Goal: Information Seeking & Learning: Learn about a topic

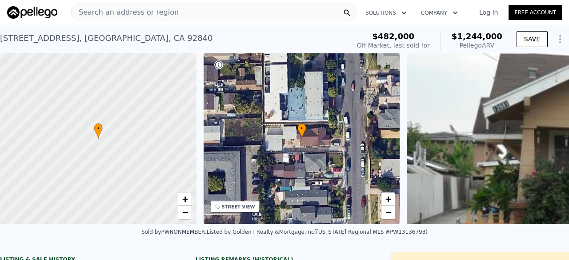
click at [173, 12] on div "Search an address or region" at bounding box center [213, 13] width 285 height 18
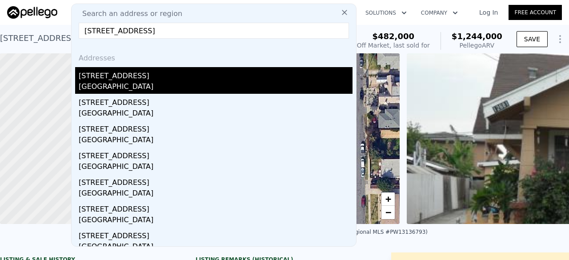
type input "[STREET_ADDRESS]"
click at [160, 84] on div "[GEOGRAPHIC_DATA]" at bounding box center [216, 87] width 274 height 12
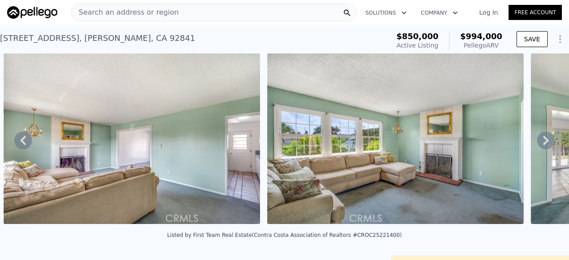
click at [214, 14] on div "Search an address or region" at bounding box center [213, 13] width 285 height 18
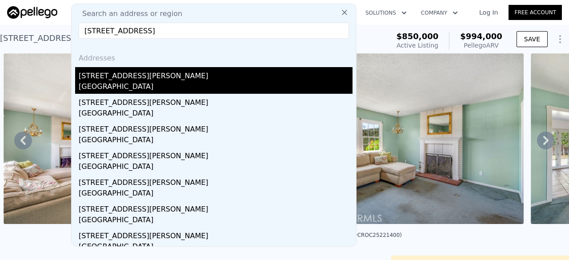
type input "[STREET_ADDRESS]"
click at [158, 76] on div "[STREET_ADDRESS][PERSON_NAME]" at bounding box center [216, 74] width 274 height 14
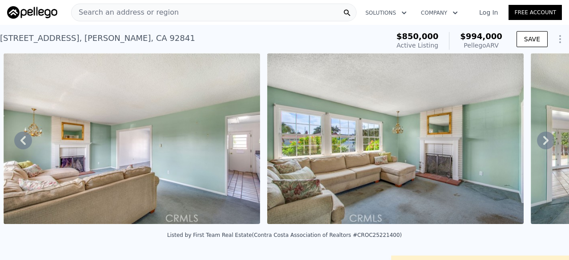
type input "3"
type input "6"
type input "1221"
type input "2234"
type input "6251"
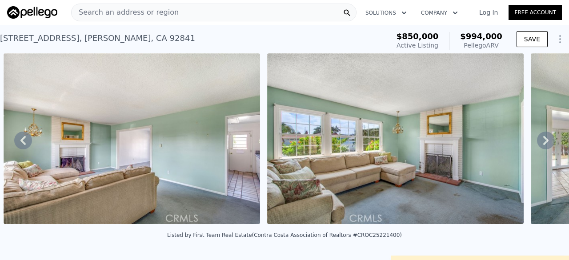
type input "10803"
type input "$ 948,000"
type input "$ 138,977"
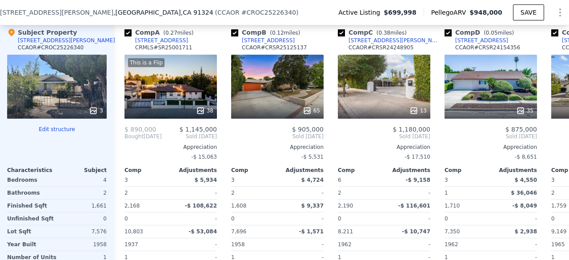
scroll to position [1048, 0]
click at [158, 76] on div "This is a Flip 38" at bounding box center [170, 87] width 92 height 64
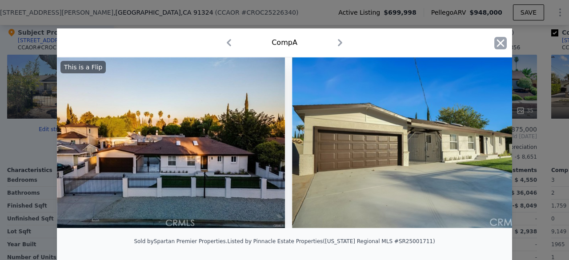
click at [499, 39] on icon "button" at bounding box center [500, 43] width 12 height 12
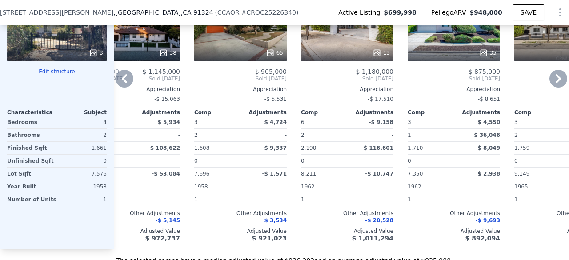
scroll to position [1074, 0]
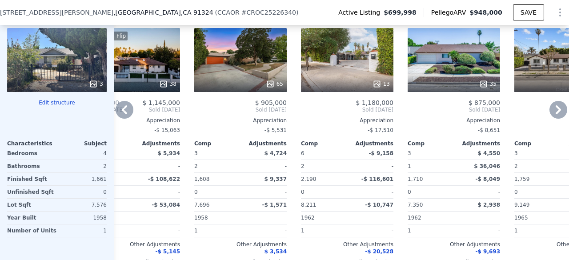
click at [233, 53] on div "65" at bounding box center [240, 60] width 92 height 64
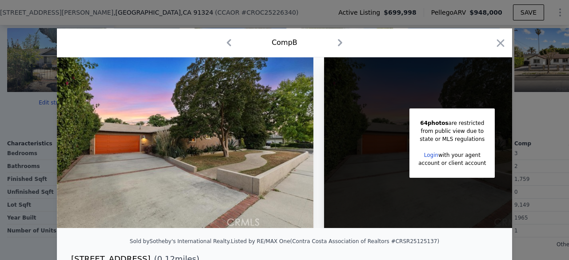
scroll to position [0, 72]
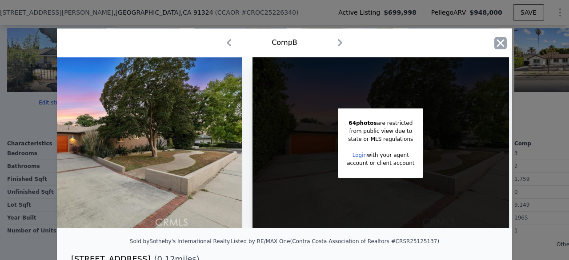
click at [497, 42] on icon "button" at bounding box center [501, 43] width 8 height 8
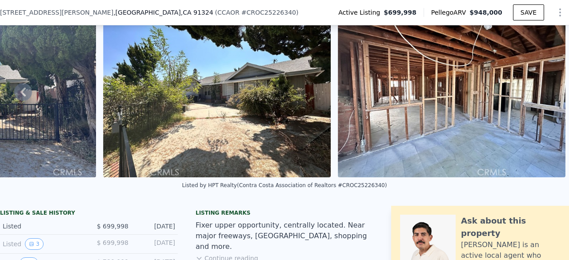
scroll to position [43, 0]
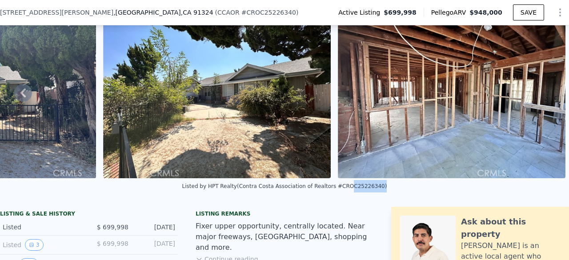
drag, startPoint x: 335, startPoint y: 194, endPoint x: 364, endPoint y: 195, distance: 29.8
click at [364, 189] on div "Listed by HPT Realty (Contra Costa Association of Realtors #CROC25226340)" at bounding box center [284, 186] width 205 height 6
copy div "OC25226340"
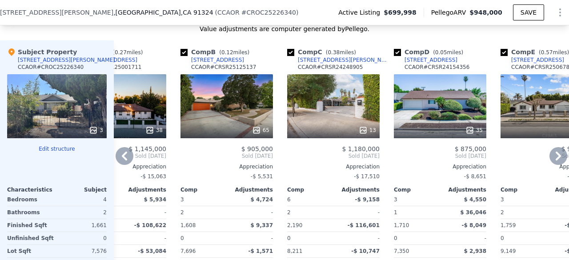
scroll to position [1026, 0]
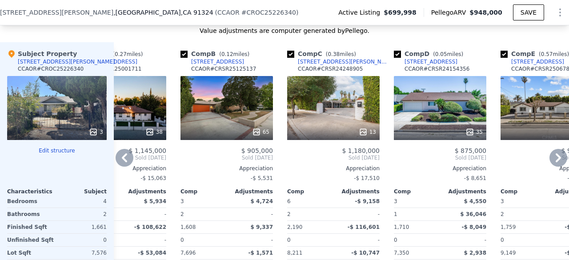
click at [243, 128] on div "65" at bounding box center [226, 132] width 85 height 9
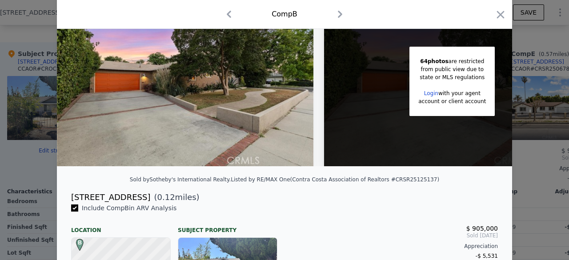
scroll to position [62, 0]
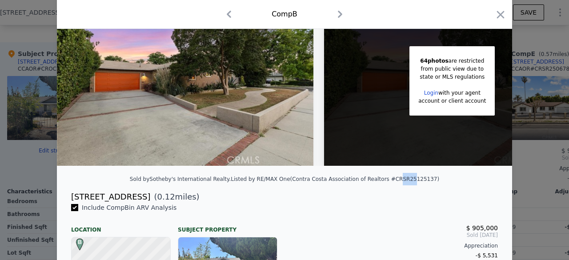
drag, startPoint x: 381, startPoint y: 184, endPoint x: 390, endPoint y: 185, distance: 8.9
click at [390, 182] on div "Listed by RE/MAX One (Contra Costa Association of Realtors #CRSR25125137)" at bounding box center [335, 179] width 208 height 6
drag, startPoint x: 383, startPoint y: 186, endPoint x: 408, endPoint y: 186, distance: 25.8
click at [408, 182] on div "Listed by RE/MAX One (Contra Costa Association of Realtors #CRSR25125137)" at bounding box center [335, 179] width 208 height 6
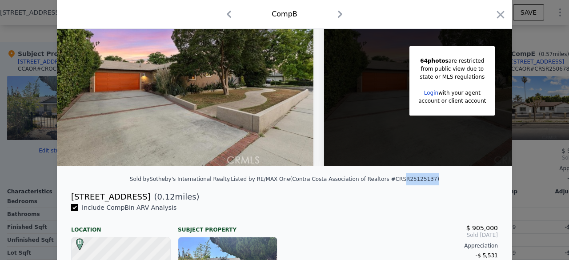
copy div "SR25125137"
